Goal: Navigation & Orientation: Find specific page/section

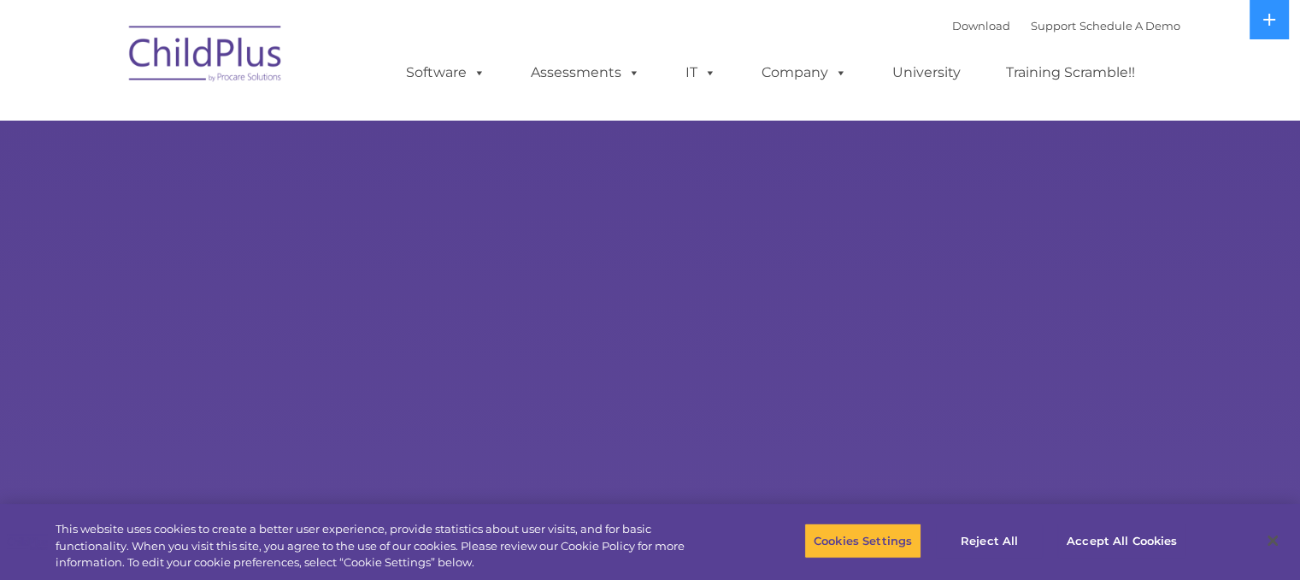
select select "MEDIUM"
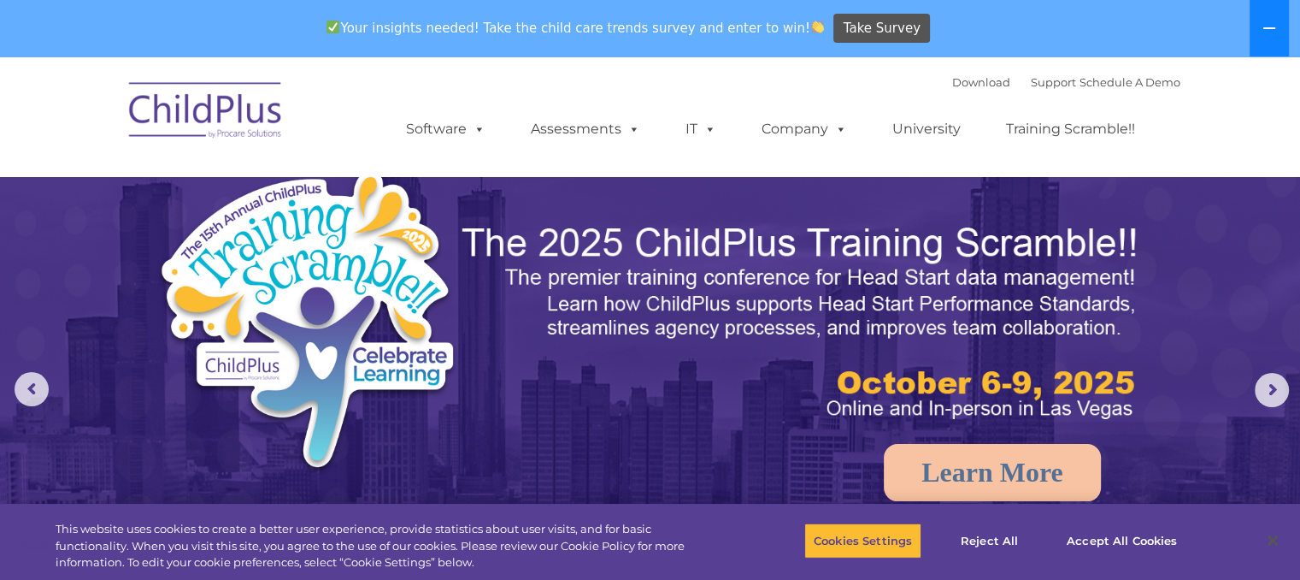
click at [1263, 26] on icon at bounding box center [1270, 28] width 14 height 14
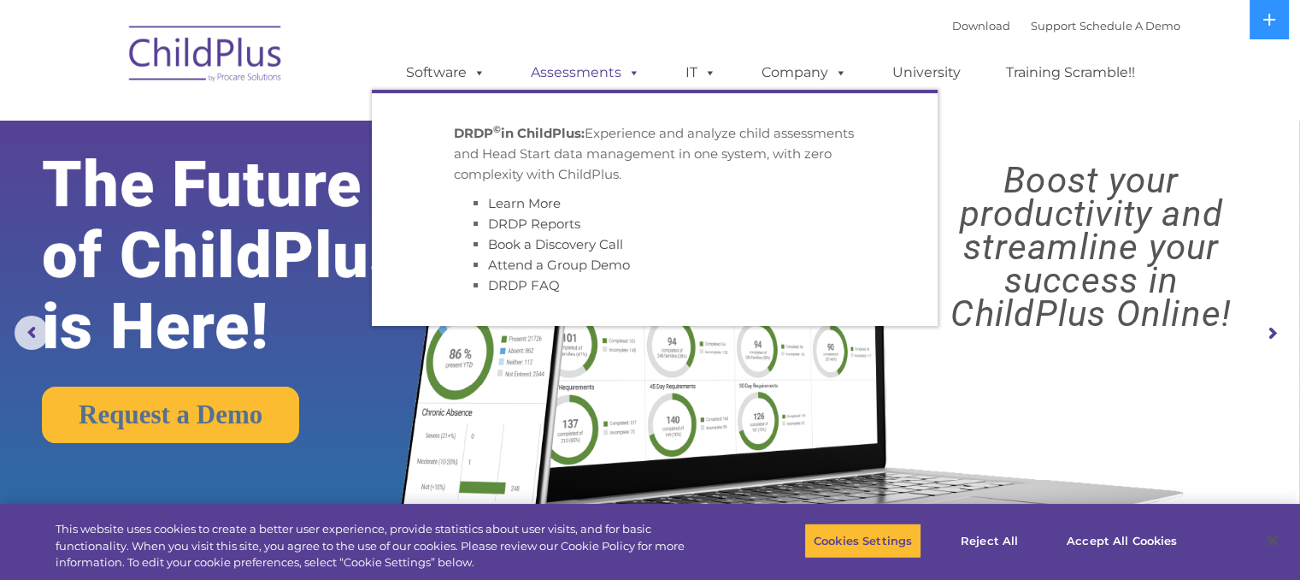
click at [581, 67] on link "Assessments" at bounding box center [586, 73] width 144 height 34
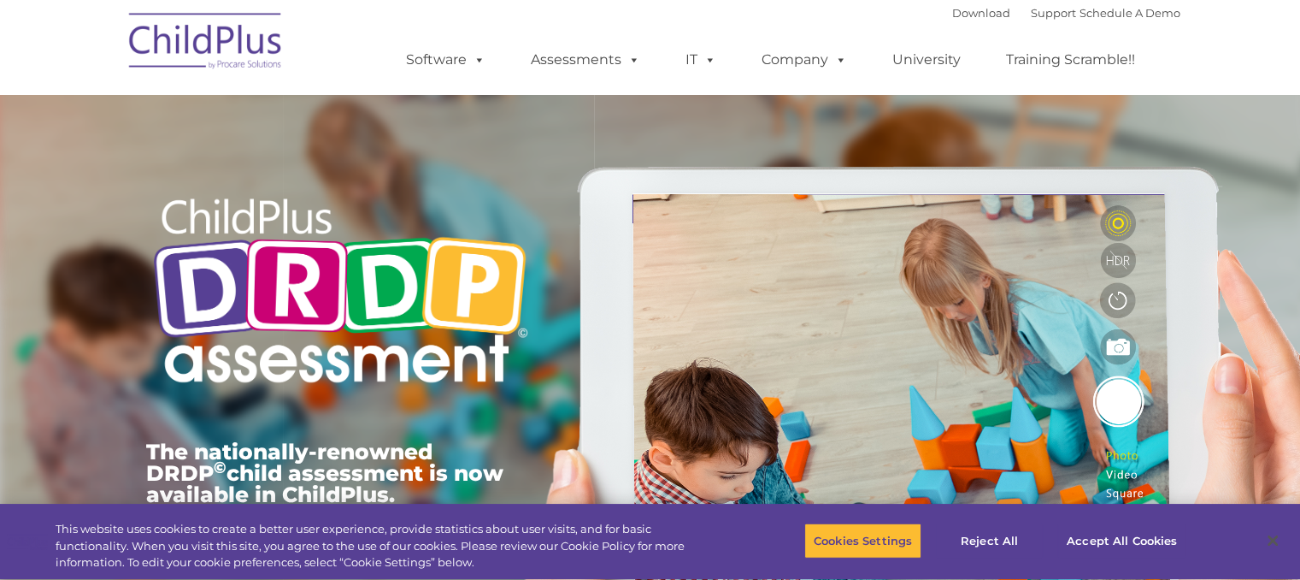
type input ""
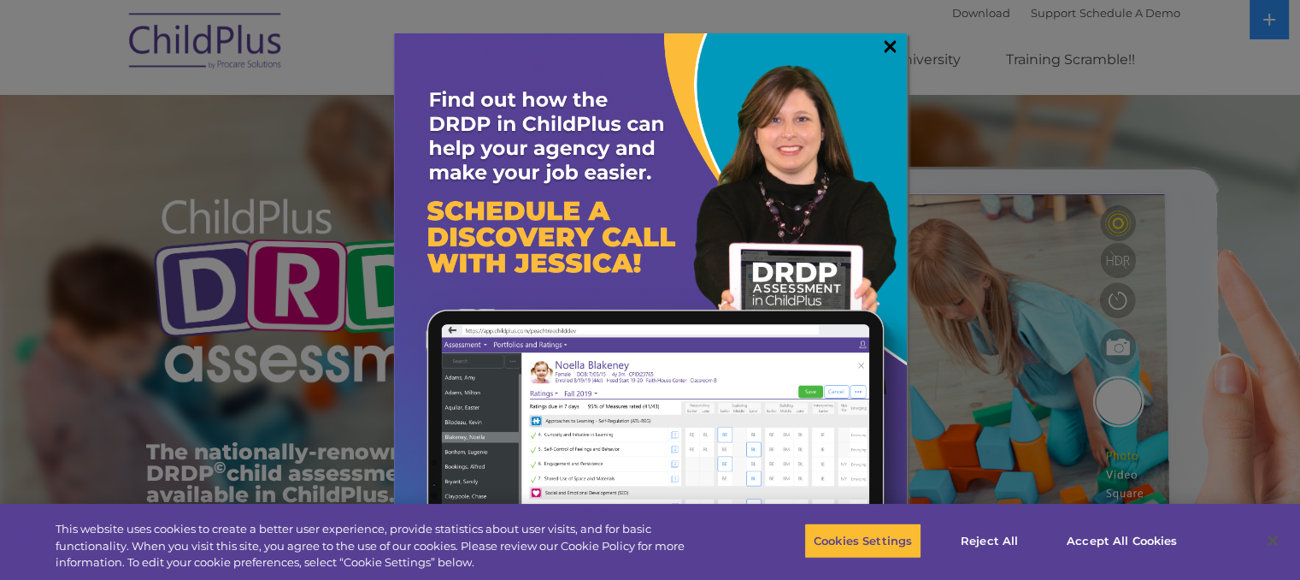
click at [889, 45] on link "×" at bounding box center [890, 46] width 20 height 17
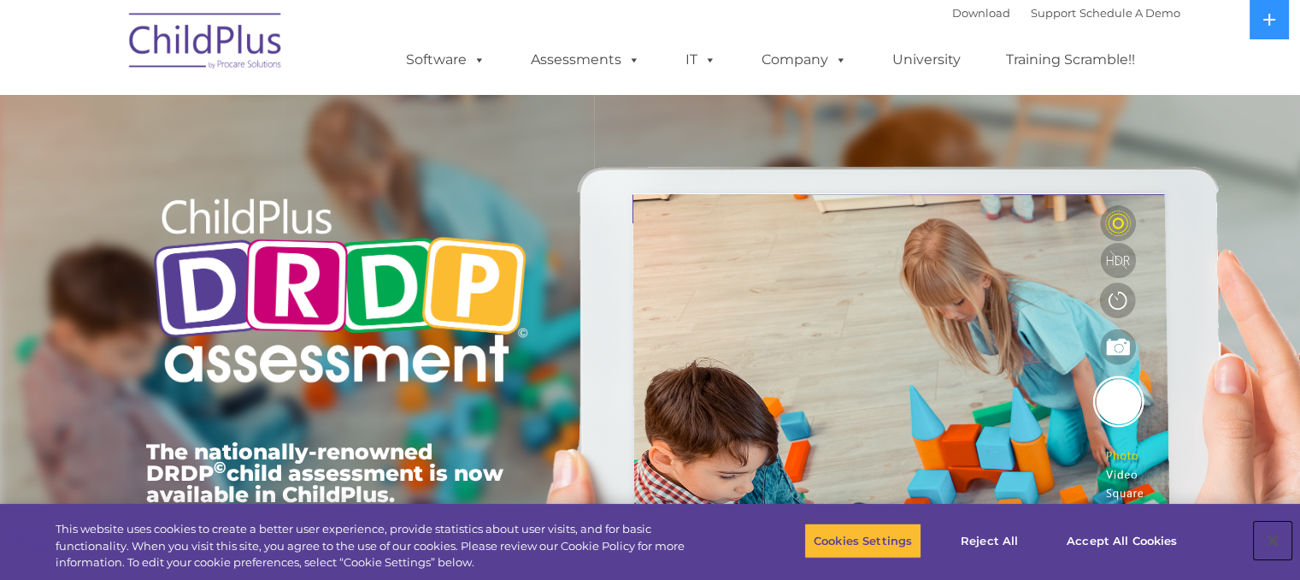
click at [1269, 541] on button "Close" at bounding box center [1273, 540] width 38 height 38
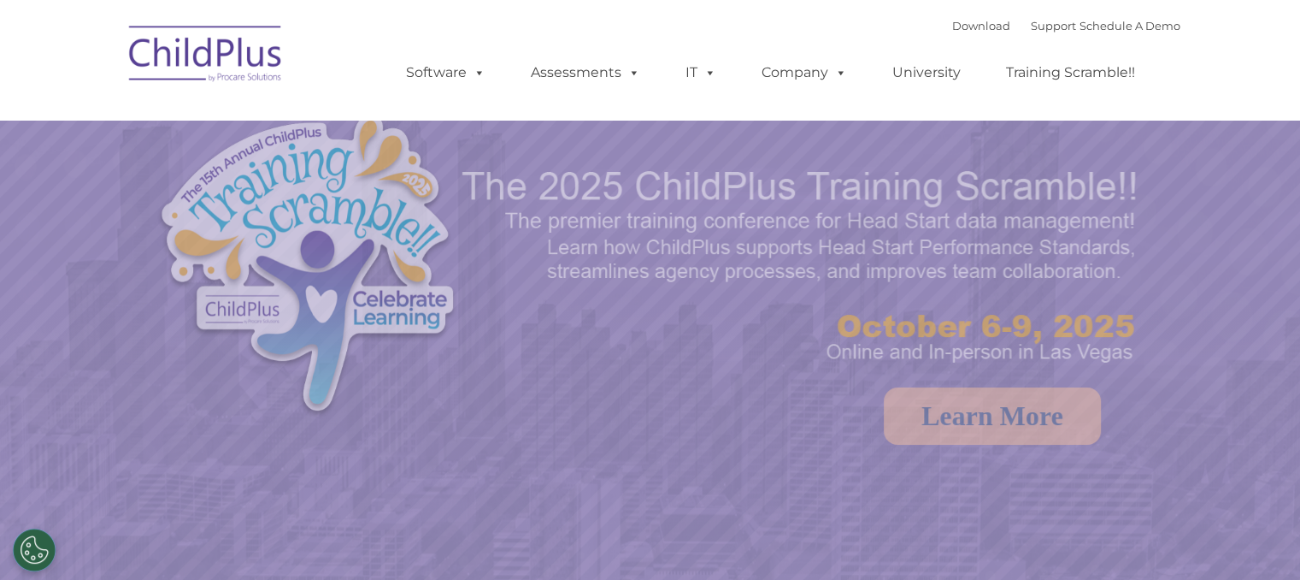
select select "MEDIUM"
